Goal: Task Accomplishment & Management: Use online tool/utility

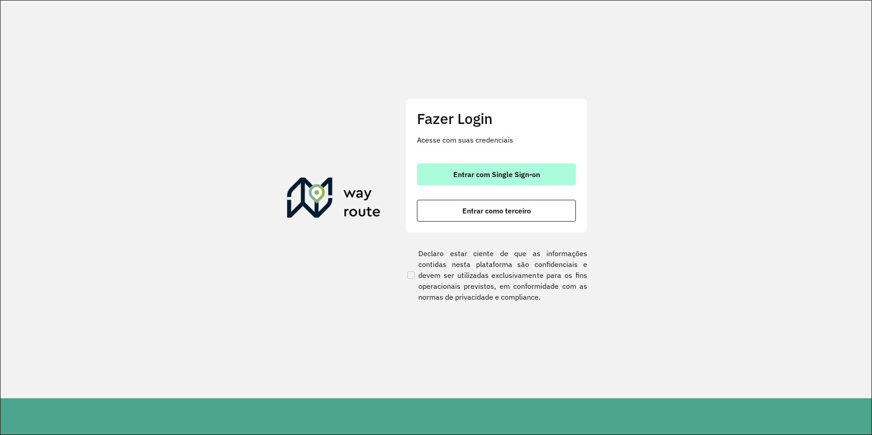
click at [490, 180] on button "Entrar com Single Sign-on" at bounding box center [496, 174] width 159 height 22
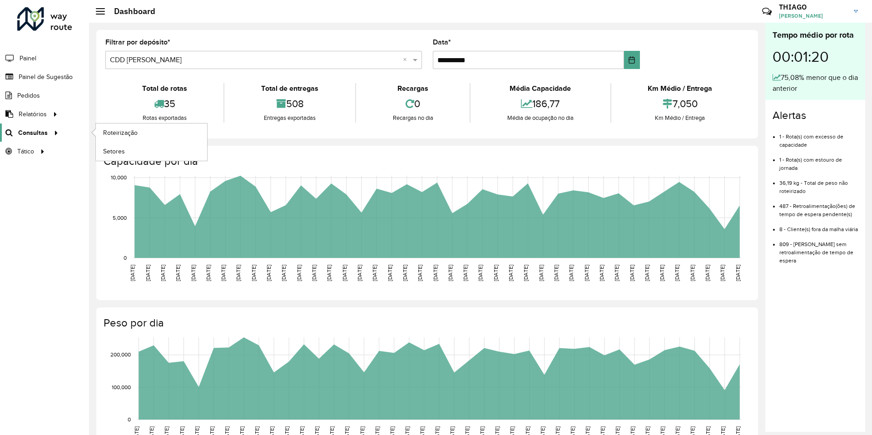
click at [43, 131] on span "Consultas" at bounding box center [33, 133] width 30 height 10
click at [114, 129] on span "Roteirização" at bounding box center [121, 133] width 37 height 10
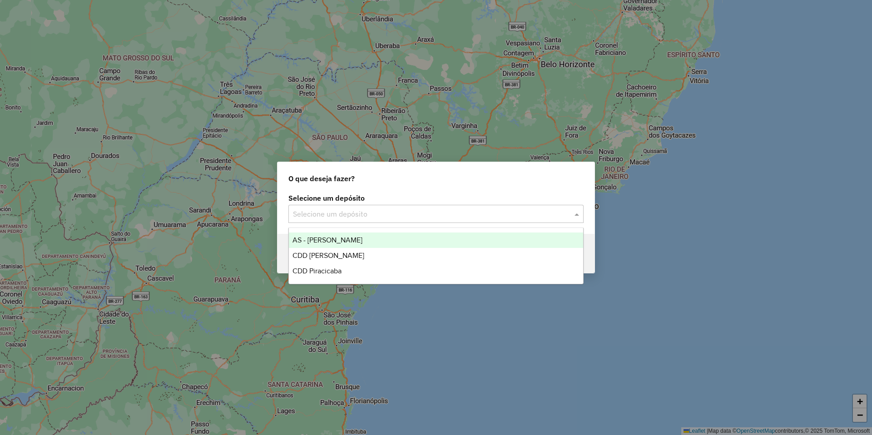
click at [392, 212] on input "text" at bounding box center [427, 214] width 268 height 11
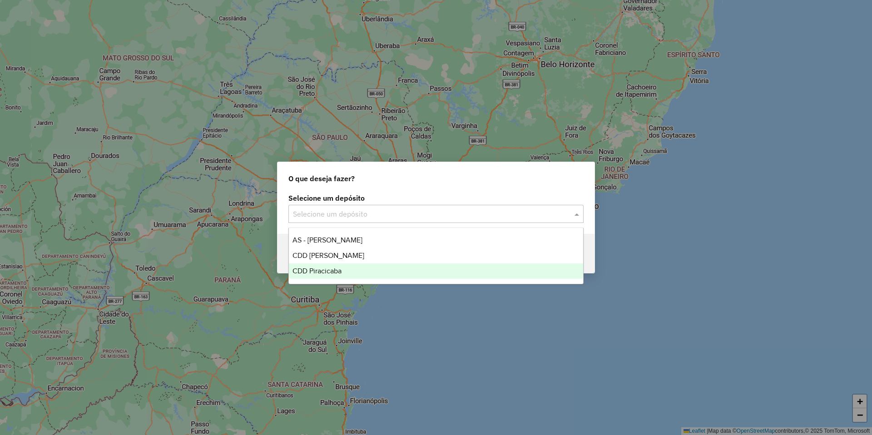
click at [337, 272] on span "CDD Piracicaba" at bounding box center [316, 271] width 49 height 8
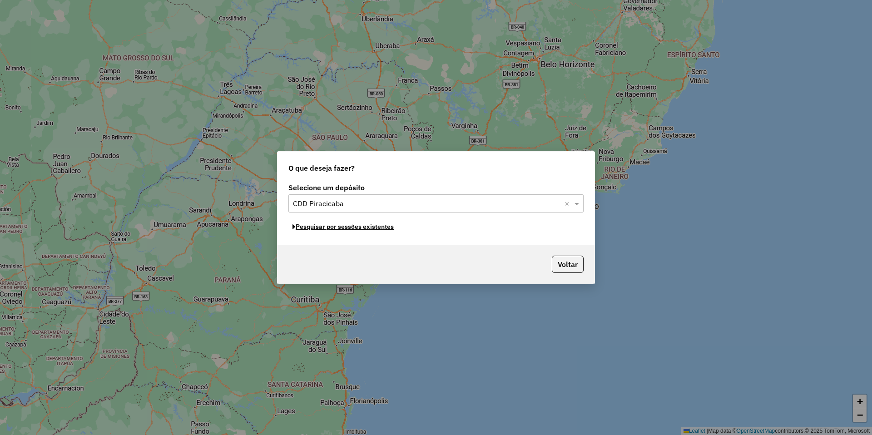
click at [372, 228] on button "Pesquisar por sessões existentes" at bounding box center [342, 227] width 109 height 14
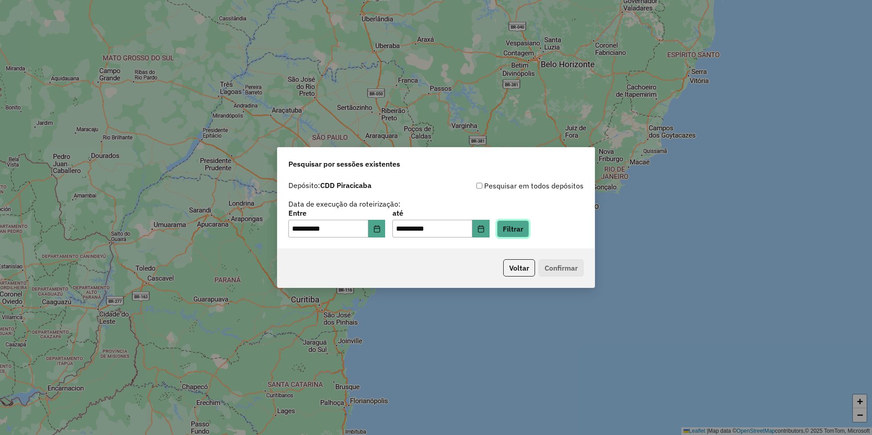
click at [529, 223] on button "Filtrar" at bounding box center [513, 228] width 32 height 17
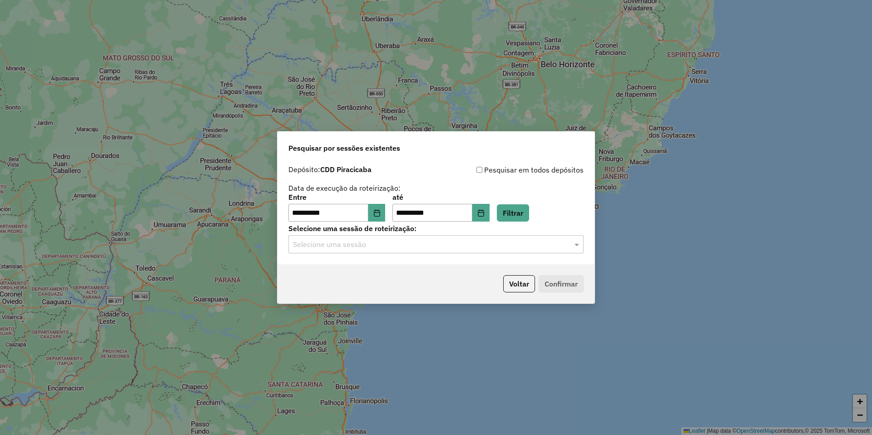
click at [367, 243] on input "text" at bounding box center [427, 244] width 268 height 11
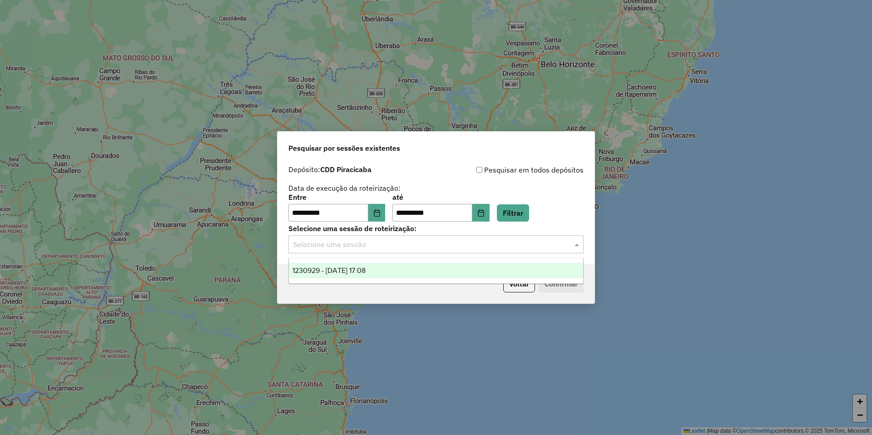
click at [363, 270] on span "1230929 - 18/08/2025 17:08" at bounding box center [328, 271] width 73 height 8
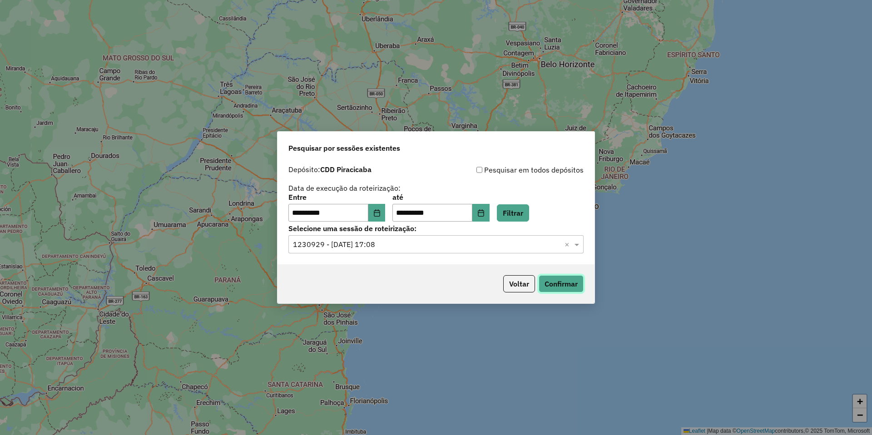
click at [561, 281] on button "Confirmar" at bounding box center [561, 283] width 45 height 17
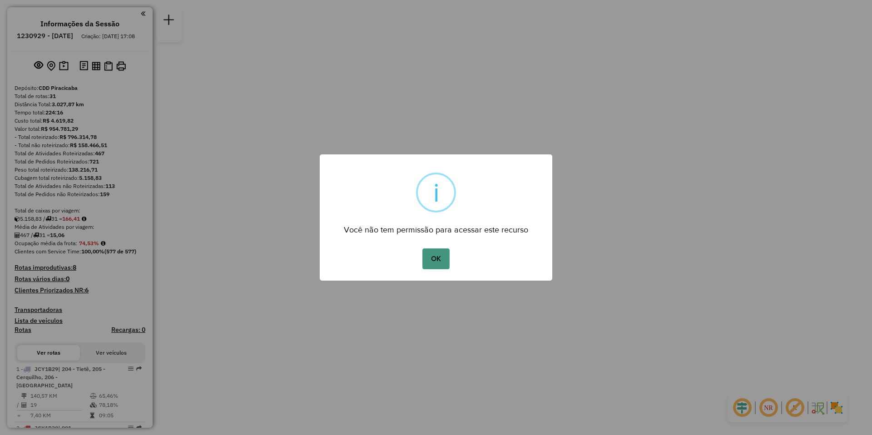
click at [438, 258] on button "OK" at bounding box center [435, 258] width 27 height 21
